Goal: Check status: Check status

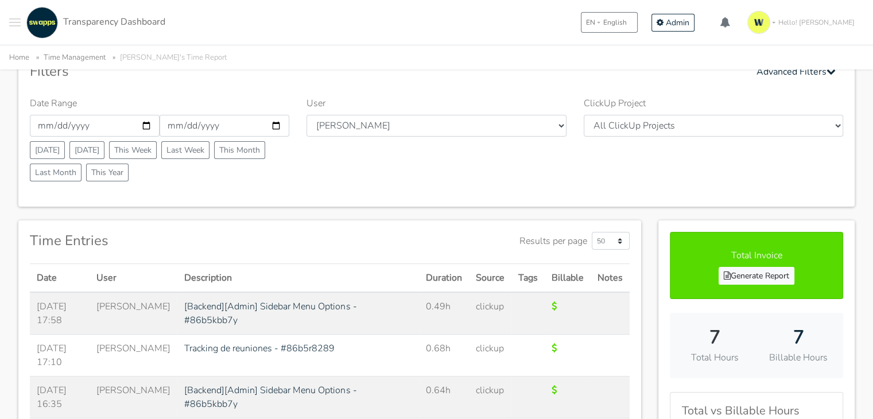
scroll to position [57, 0]
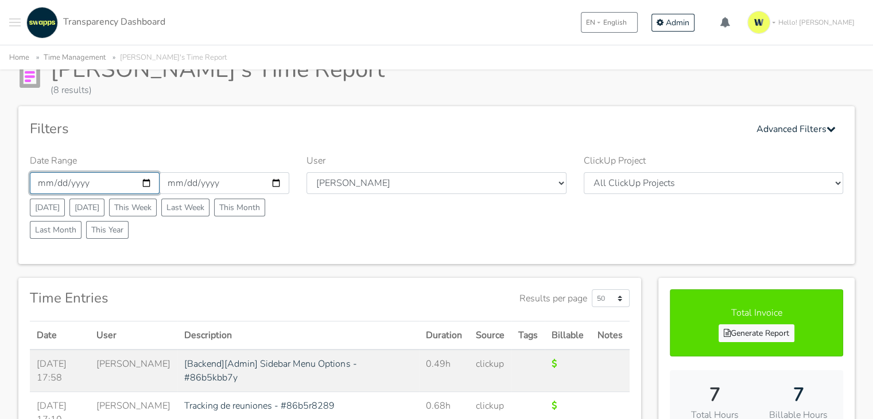
click at [140, 182] on input "[DATE]" at bounding box center [95, 183] width 130 height 22
type input "[DATE]"
click at [275, 184] on input "2025-08-01" at bounding box center [225, 183] width 130 height 22
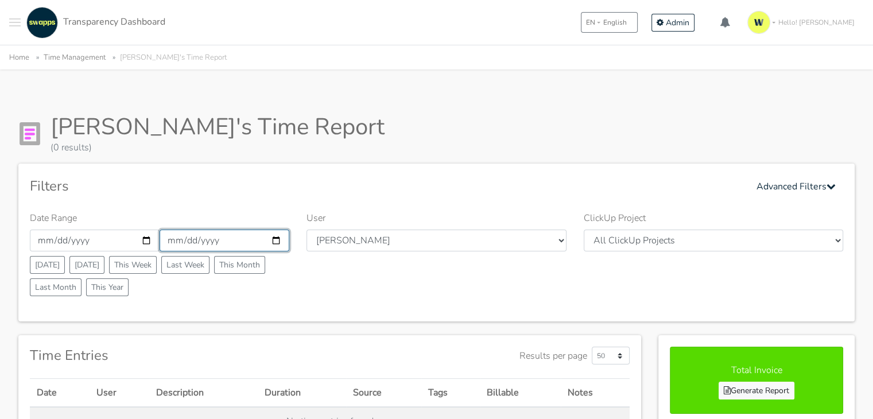
click at [275, 239] on input "[DATE]" at bounding box center [225, 241] width 130 height 22
type input "[DATE]"
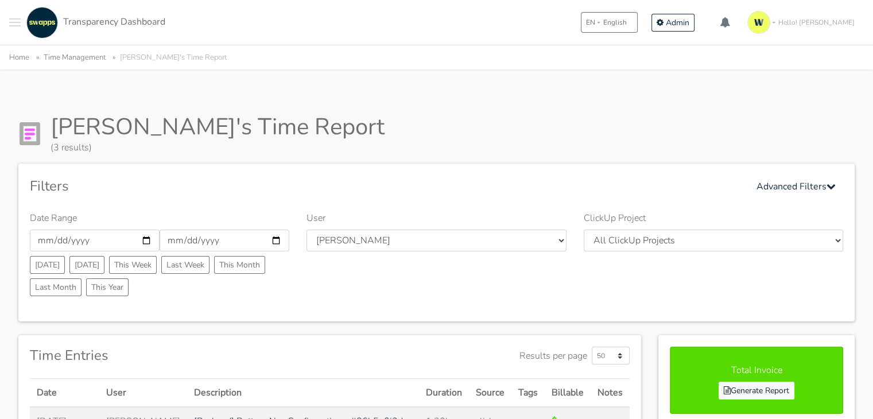
scroll to position [172, 0]
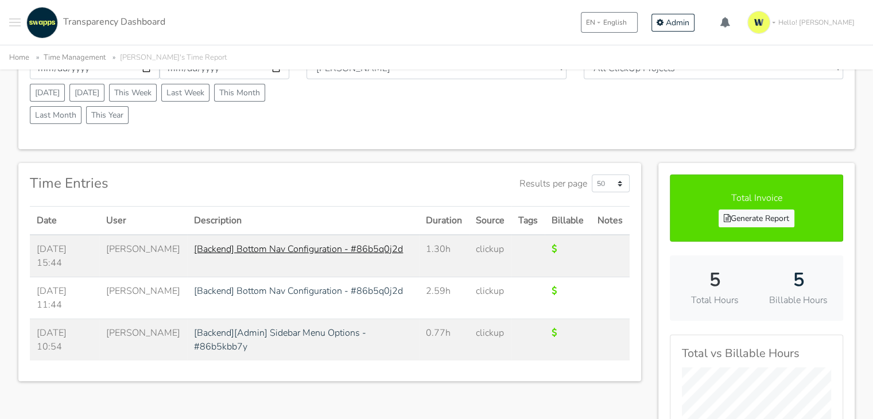
click at [238, 243] on link "[Backend] Bottom Nav Configuration - #86b5q0j2d" at bounding box center [298, 249] width 209 height 13
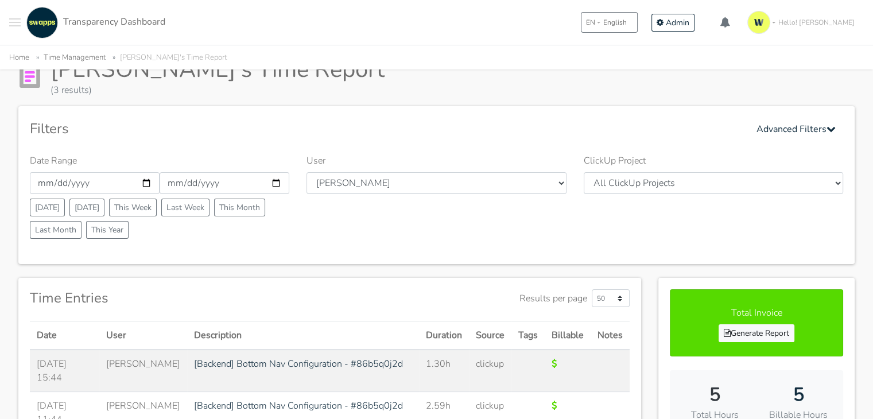
scroll to position [230, 0]
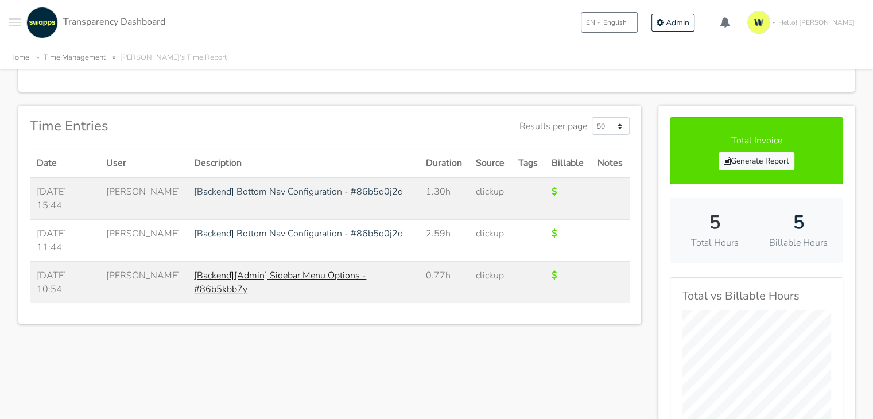
click at [286, 270] on link "[Backend][Admin] Sidebar Menu Options - #86b5kbb7y" at bounding box center [280, 282] width 172 height 26
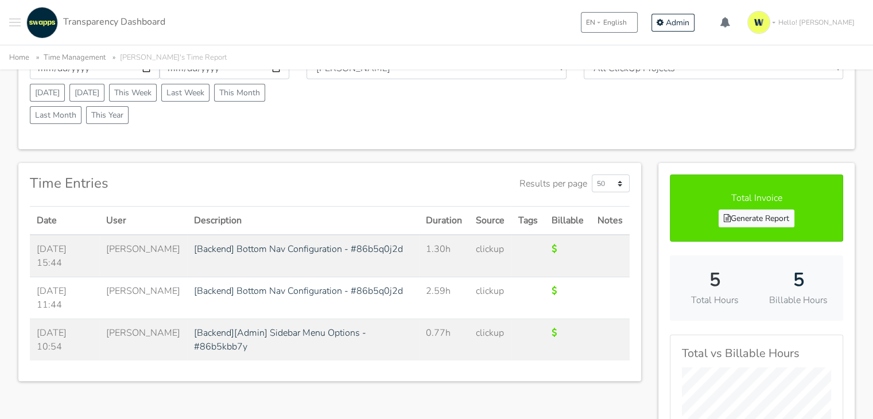
scroll to position [115, 0]
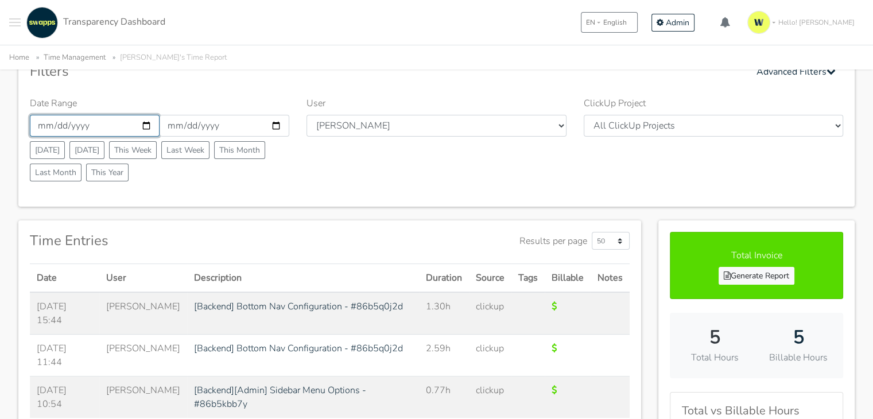
click at [150, 124] on input "[DATE]" at bounding box center [95, 126] width 130 height 22
type input "[DATE]"
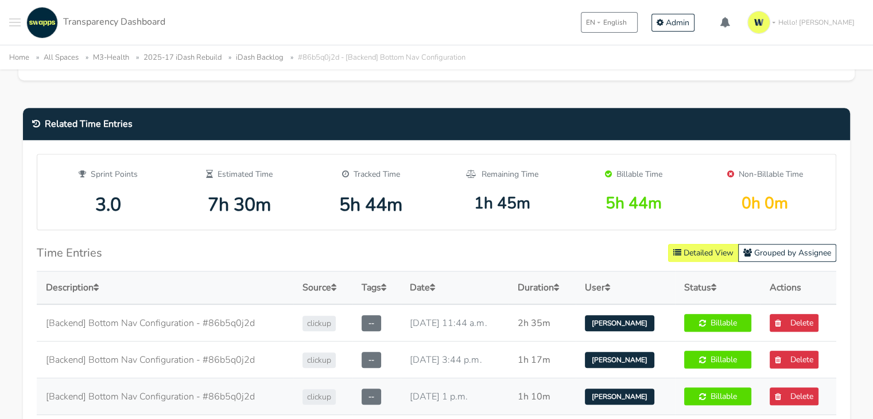
scroll to position [631, 0]
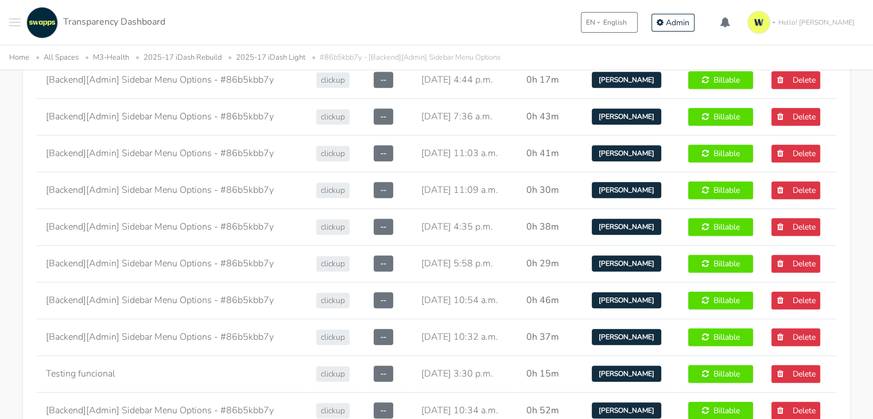
scroll to position [975, 0]
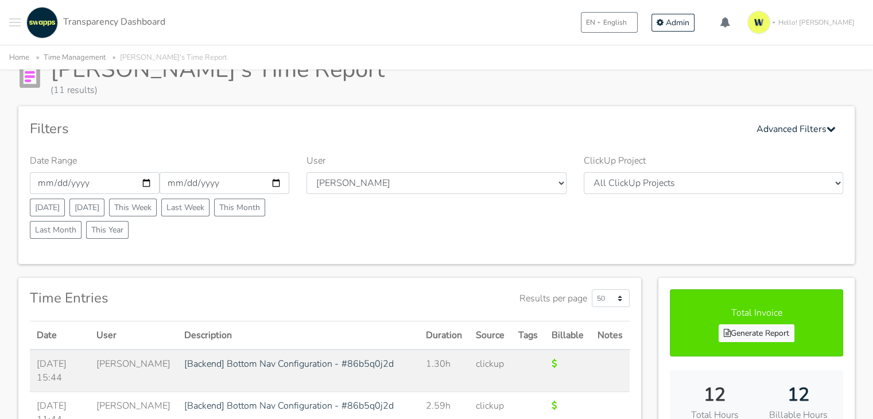
scroll to position [115, 0]
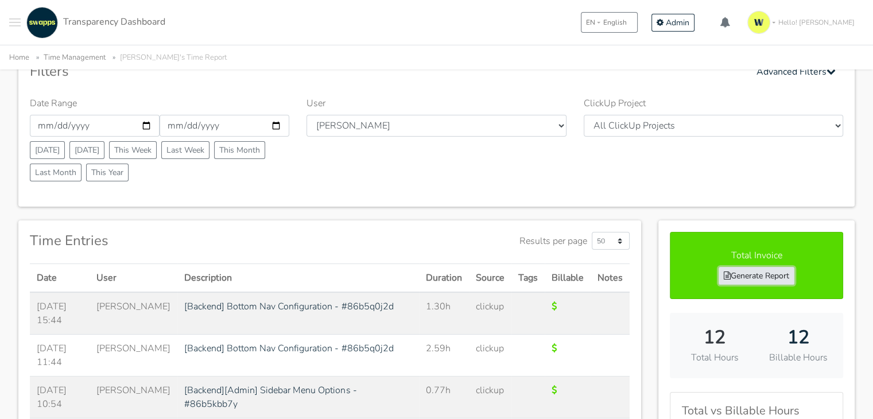
click at [757, 270] on link "Generate Report" at bounding box center [756, 276] width 76 height 18
